Goal: Transaction & Acquisition: Purchase product/service

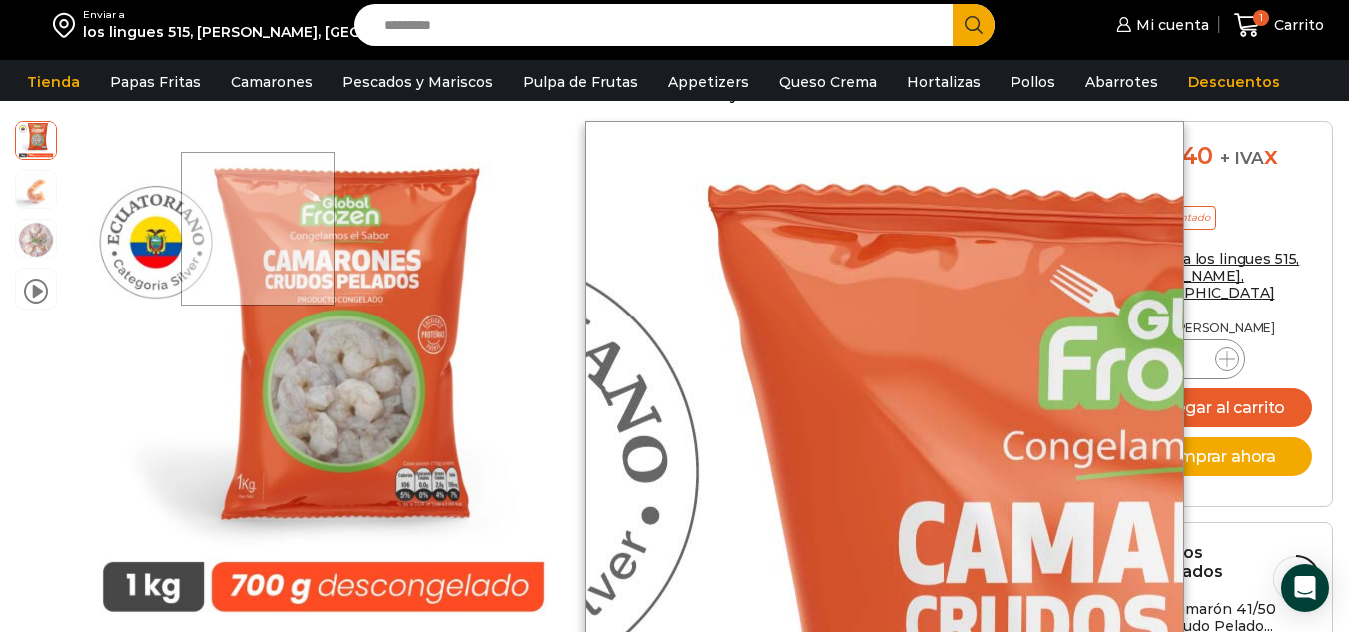
scroll to position [500, 0]
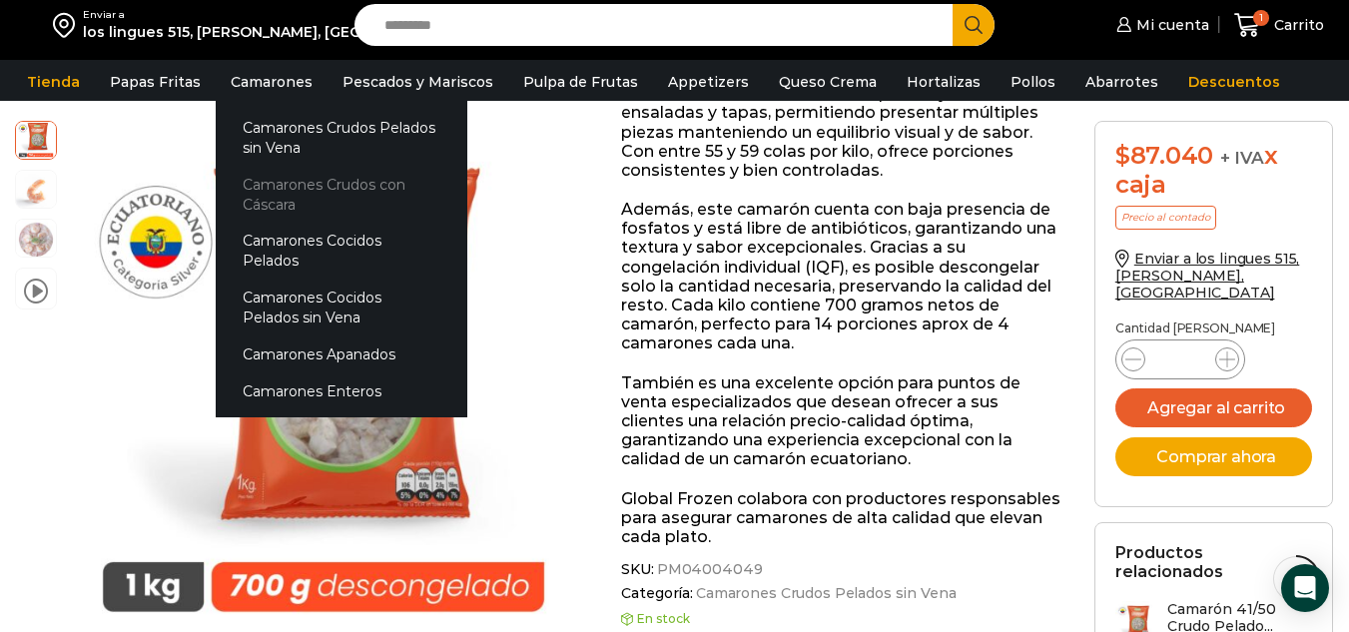
click at [319, 181] on link "Camarones Crudos con Cáscara" at bounding box center [342, 194] width 252 height 57
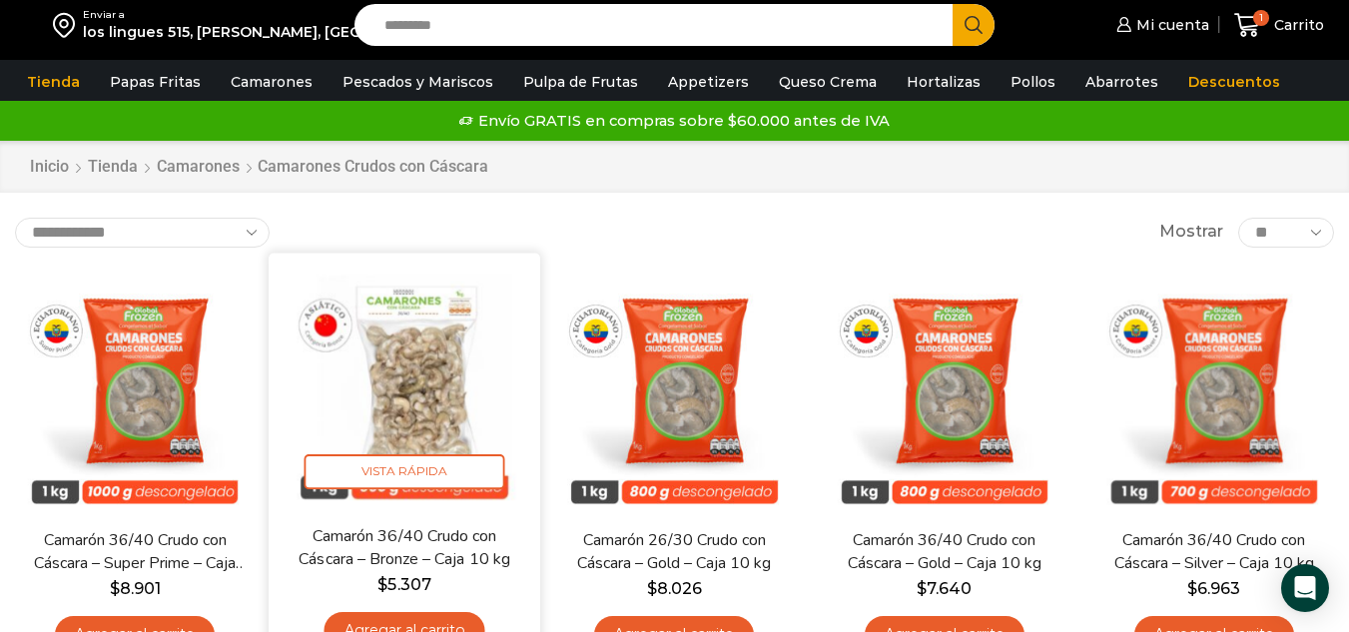
click at [418, 386] on img at bounding box center [405, 389] width 242 height 242
